Goal: Check status: Check status

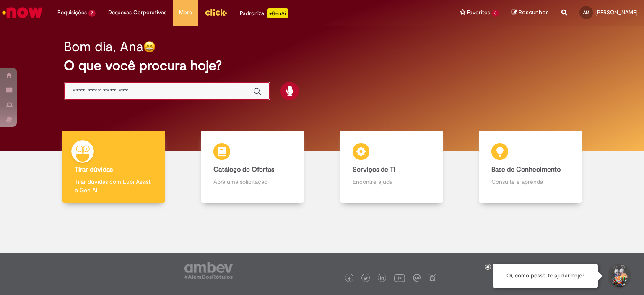
click at [166, 93] on input "Basta digitar aqui" at bounding box center [159, 92] width 172 height 10
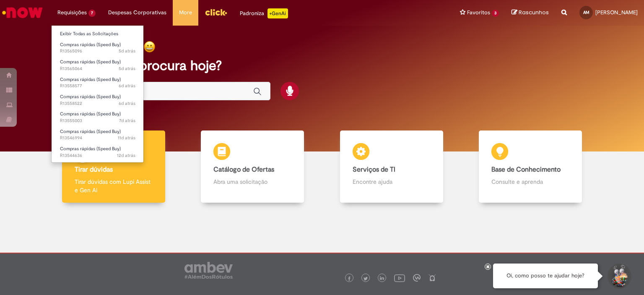
click at [75, 11] on li "Requisições 7 Exibir Todas as Solicitações Compras rápidas (Speed Buy) 5d atrás…" at bounding box center [76, 12] width 51 height 25
drag, startPoint x: 84, startPoint y: 28, endPoint x: 86, endPoint y: 34, distance: 6.0
click at [86, 34] on li "Exibir Todas as Solicitações" at bounding box center [98, 33] width 92 height 11
click at [86, 34] on link "Exibir Todas as Solicitações" at bounding box center [98, 33] width 92 height 9
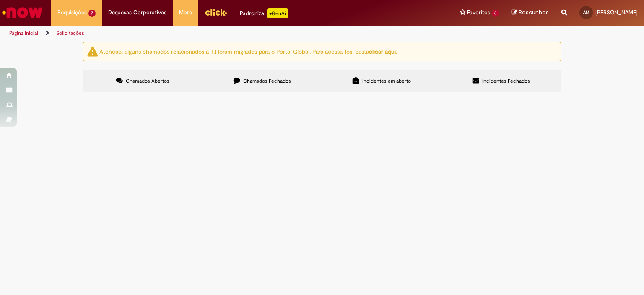
click at [77, 94] on div "Atenção: alguns chamados relacionados a T.I foram migrados para o Portal Global…" at bounding box center [322, 68] width 491 height 52
click at [0, 0] on span "REALIZAR ATIVIDADE DE LEVAMENTO DE CORREÇÃO DO MAPA. CONSERTO DO PORTAO." at bounding box center [0, 0] width 0 height 0
click at [0, 0] on span "R13544636" at bounding box center [0, 0] width 0 height 0
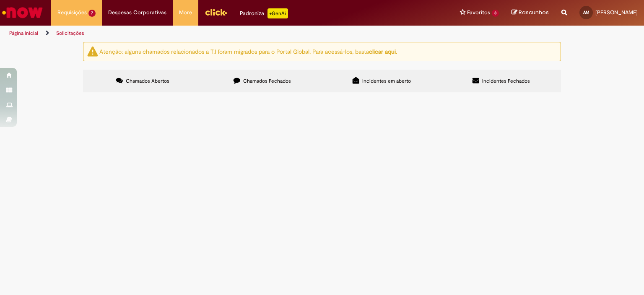
click at [0, 0] on span "R13544636" at bounding box center [0, 0] width 0 height 0
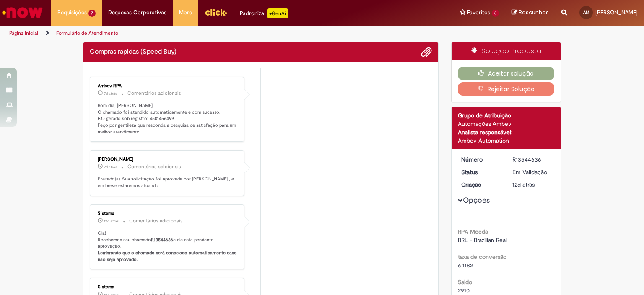
click at [311, 171] on li "[PERSON_NAME] 7d atrás 7 dias atrás Comentários adicionais Prezado(a), Sua soli…" at bounding box center [261, 173] width 342 height 46
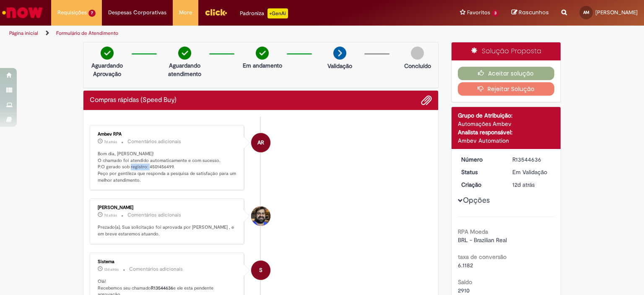
drag, startPoint x: 169, startPoint y: 165, endPoint x: 145, endPoint y: 166, distance: 23.9
click at [145, 166] on p "Bom dia, [PERSON_NAME]! O chamado foi atendido automaticamente e com sucesso. P…" at bounding box center [168, 167] width 140 height 33
copy p "4501456499"
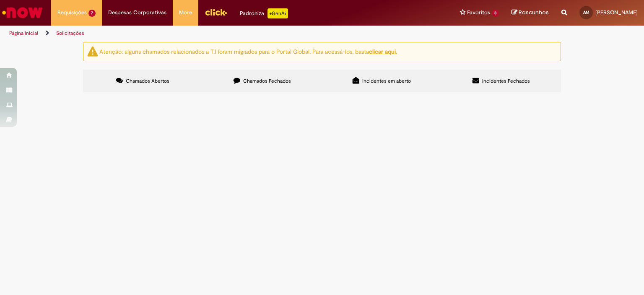
scroll to position [34, 0]
click at [0, 0] on span "Serviço de instalação de painel de distribuição eletrica, para a ativdade que v…" at bounding box center [0, 0] width 0 height 0
click at [0, 0] on span "R13546994" at bounding box center [0, 0] width 0 height 0
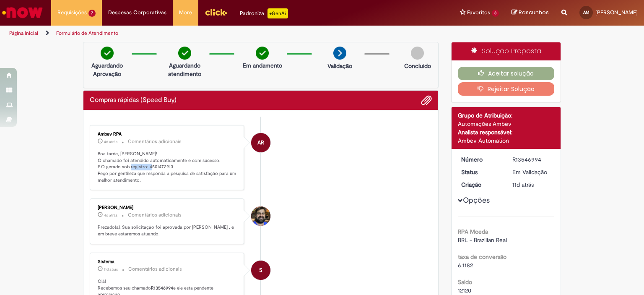
drag, startPoint x: 168, startPoint y: 166, endPoint x: 145, endPoint y: 169, distance: 23.7
click at [145, 169] on p "Boa tarde, [PERSON_NAME]! O chamado foi atendido automaticamente e com sucesso.…" at bounding box center [168, 167] width 140 height 33
copy p "4501472913."
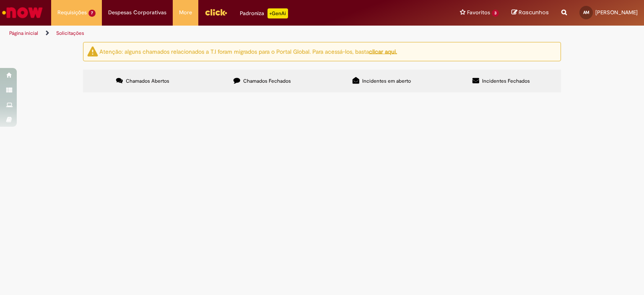
click at [56, 95] on div "Atenção: alguns chamados relacionados a T.I foram migrados para o Portal Global…" at bounding box center [322, 68] width 644 height 53
click at [0, 0] on span "R13555003" at bounding box center [0, 0] width 0 height 0
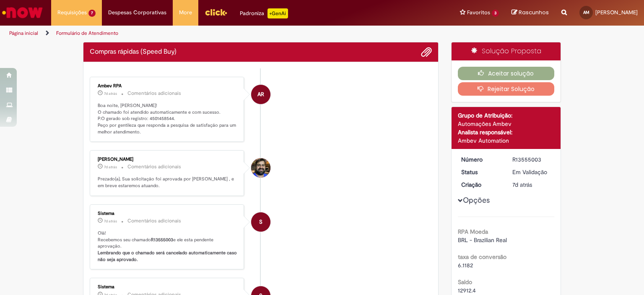
click at [109, 214] on div "Sistema 7d atrás 7 dias atrás Comentários adicionais Olá! Recebemos seu chamado…" at bounding box center [166, 237] width 149 height 60
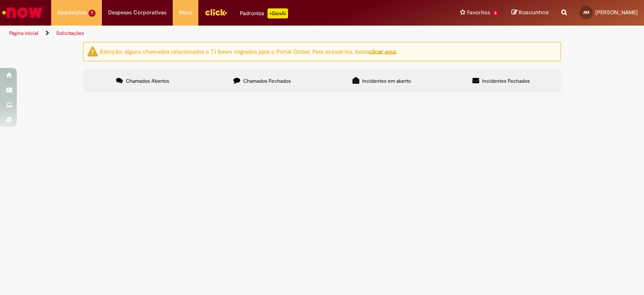
click at [50, 95] on div "Atenção: alguns chamados relacionados a T.I foram migrados para o Portal Global…" at bounding box center [322, 68] width 644 height 53
click at [0, 0] on span "R13558522" at bounding box center [0, 0] width 0 height 0
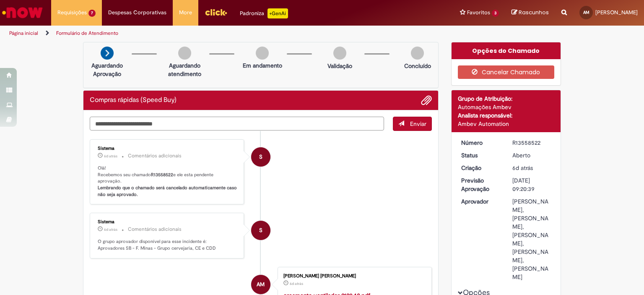
click at [163, 123] on textarea "Digite sua mensagem aqui..." at bounding box center [237, 124] width 294 height 14
drag, startPoint x: 170, startPoint y: 175, endPoint x: 148, endPoint y: 172, distance: 22.4
click at [148, 172] on p "Olá! Recebemos seu chamado R13558522 e ele esta pendente aprovação. Lembrando q…" at bounding box center [168, 181] width 140 height 33
copy b "R13558522"
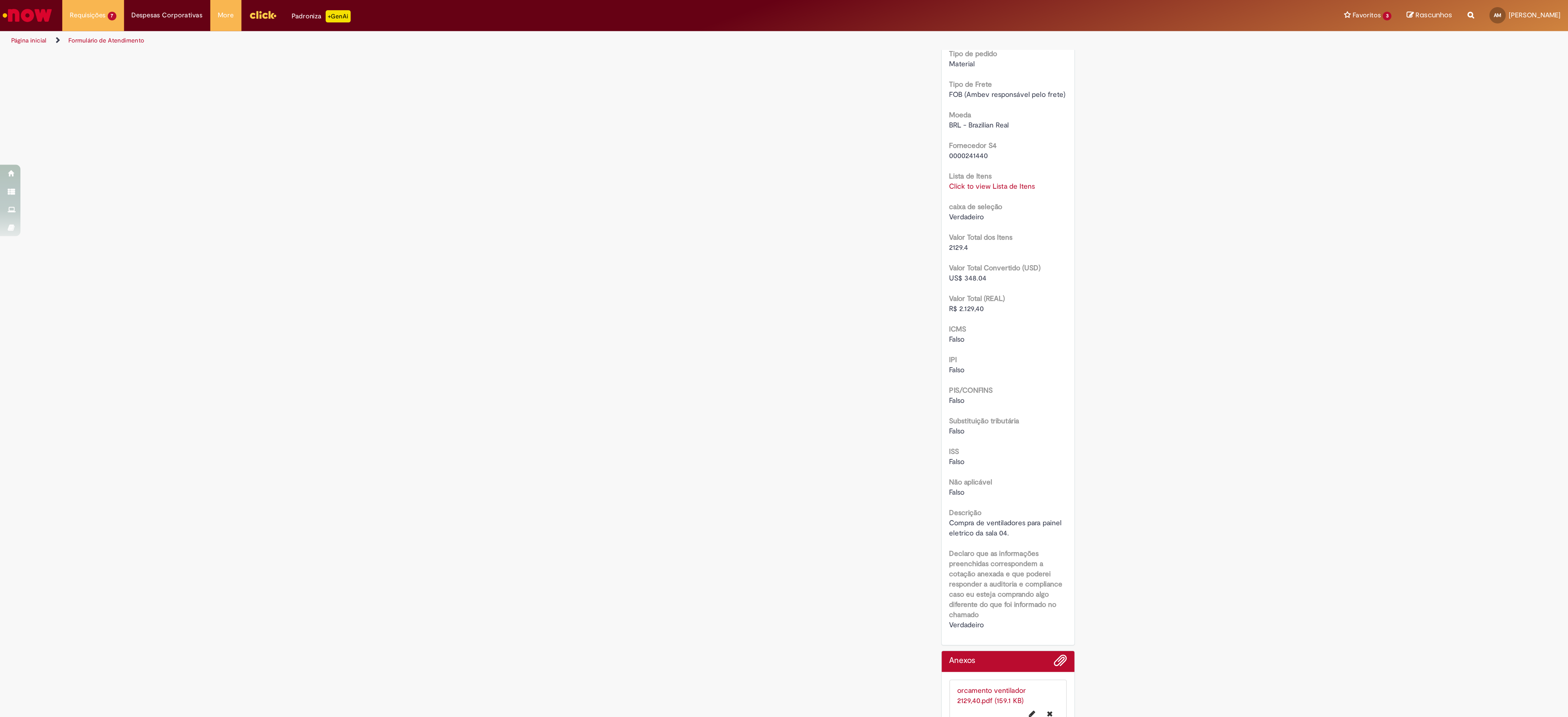
scroll to position [243, 0]
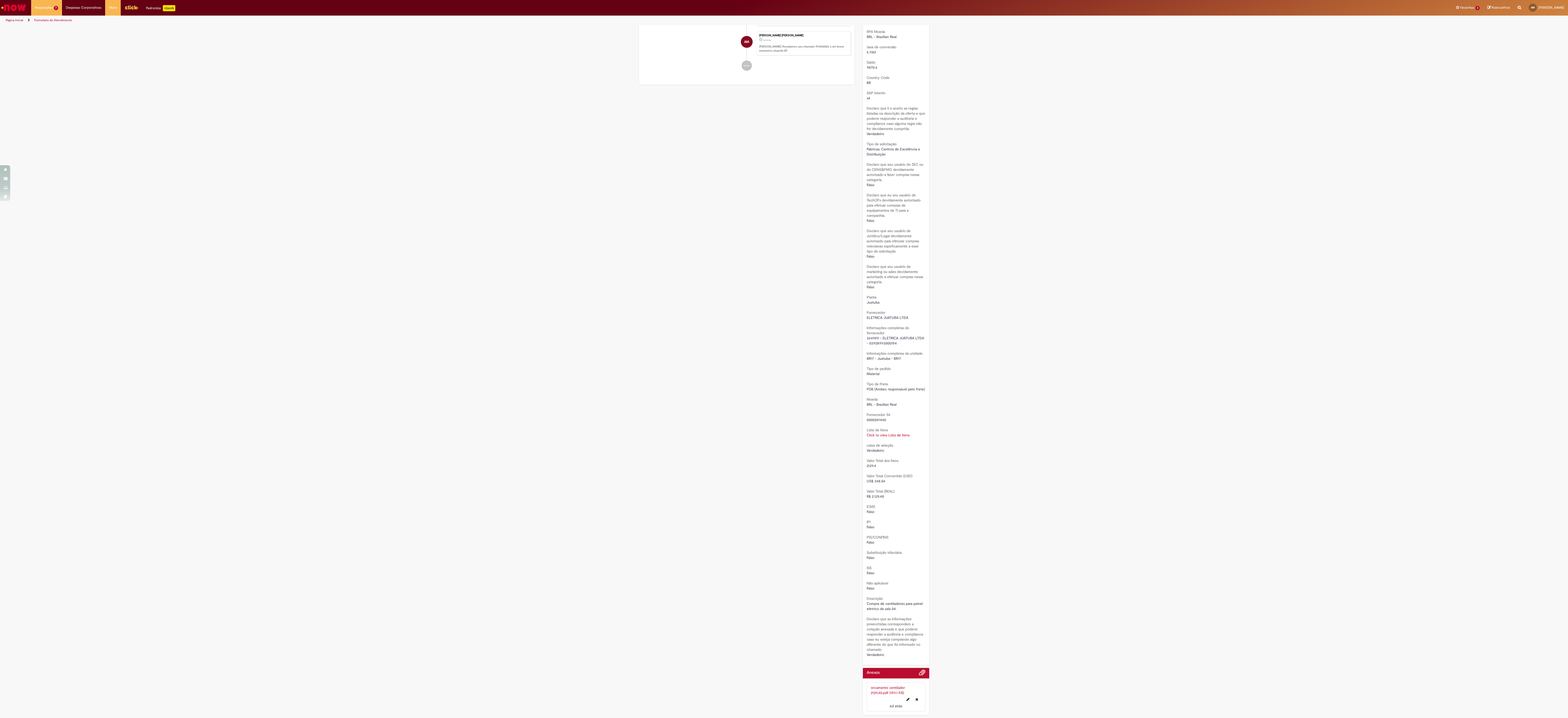
click at [392, 82] on div "Verificar Código de Barras Aguardando Aprovação Aguardando atendimento Em andam…" at bounding box center [784, 289] width 1568 height 858
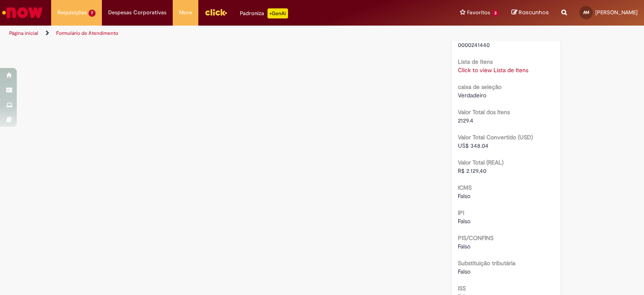
scroll to position [918, 0]
drag, startPoint x: 483, startPoint y: 184, endPoint x: 463, endPoint y: 184, distance: 19.3
click at [463, 172] on span "R$ 2.129,40" at bounding box center [472, 169] width 29 height 8
copy span "2.129,40"
